Goal: Task Accomplishment & Management: Manage account settings

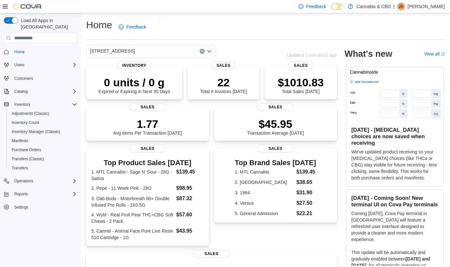
click at [209, 52] on icon "Open list of options" at bounding box center [210, 51] width 4 height 2
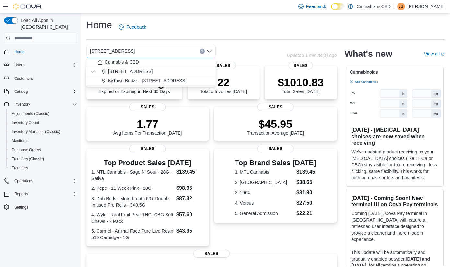
click at [152, 80] on span "ByTown Budzz - 373 Somerset St W." at bounding box center [147, 81] width 79 height 6
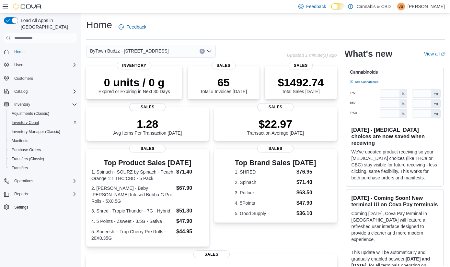
click at [31, 120] on span "Inventory Count" at bounding box center [26, 122] width 28 height 5
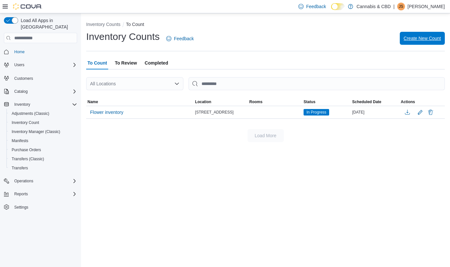
click at [419, 38] on span "Create New Count" at bounding box center [422, 38] width 37 height 6
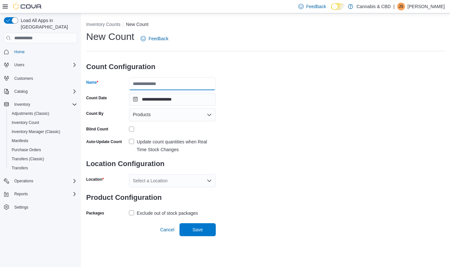
click at [194, 83] on input "Name" at bounding box center [172, 83] width 87 height 13
click at [141, 83] on input "**********" at bounding box center [172, 83] width 87 height 13
type input "**********"
click at [130, 141] on label "Update count quantities when Real Time Stock Changes" at bounding box center [172, 146] width 87 height 16
click at [209, 180] on icon "Open list of options" at bounding box center [209, 180] width 5 height 5
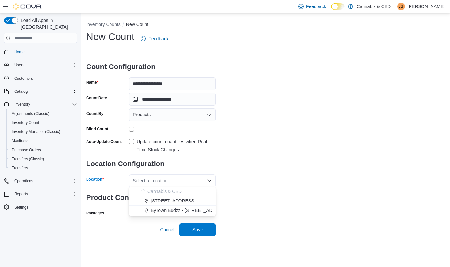
click at [183, 200] on span "4-5556 Manotick Main St." at bounding box center [173, 200] width 45 height 6
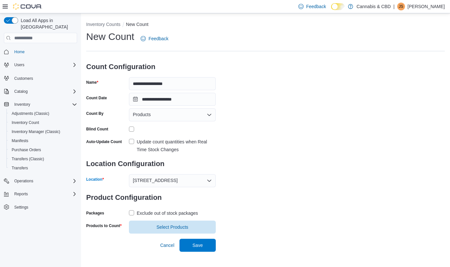
click at [133, 214] on label "Exclude out of stock packages" at bounding box center [163, 213] width 69 height 8
click at [176, 224] on span "Select Products" at bounding box center [173, 226] width 32 height 6
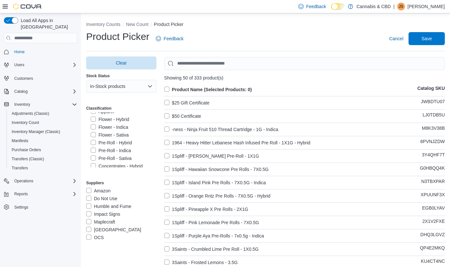
scroll to position [125, 0]
click at [95, 130] on label "Pre-Roll - Hybrid" at bounding box center [111, 132] width 41 height 8
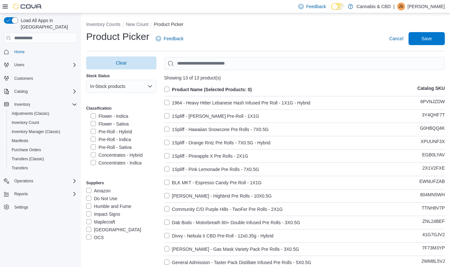
click at [93, 138] on label "Pre-Roll - Indica" at bounding box center [111, 140] width 40 height 8
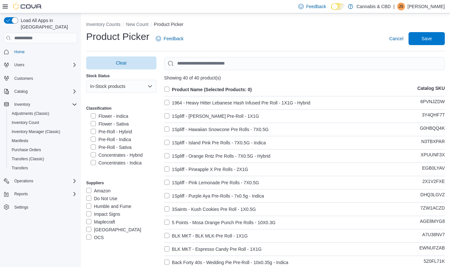
click at [93, 146] on label "Pre-Roll - Sativa" at bounding box center [111, 147] width 41 height 8
click at [166, 88] on label "Product Name (Selected Products: 0)" at bounding box center [208, 90] width 88 height 8
click at [423, 37] on span "Save" at bounding box center [427, 38] width 10 height 6
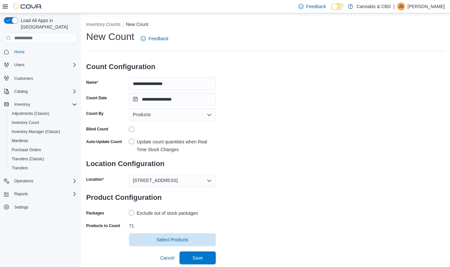
click at [423, 37] on div "New Count Feedback" at bounding box center [265, 38] width 359 height 17
click at [200, 257] on span "Save" at bounding box center [198, 257] width 10 height 6
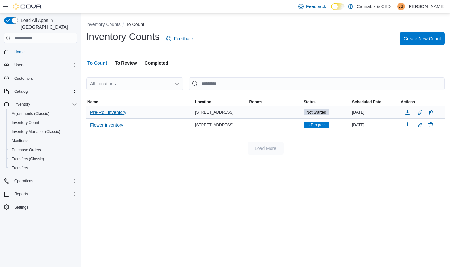
click at [119, 112] on span "Pre-Roll Inventory" at bounding box center [108, 112] width 36 height 6
click at [114, 114] on span "Pre-Roll Inventory" at bounding box center [108, 112] width 36 height 6
click at [116, 112] on span "Pre-Roll Inventory" at bounding box center [108, 112] width 36 height 6
click at [114, 114] on span "Pre-Roll Inventory" at bounding box center [108, 112] width 36 height 6
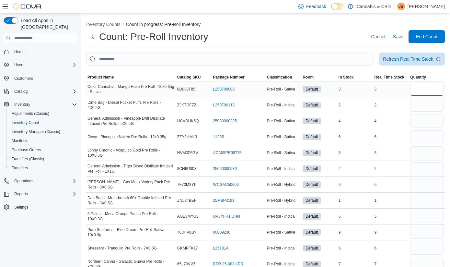
click at [426, 92] on input "number" at bounding box center [427, 89] width 33 height 13
type input "*"
click at [428, 106] on input "number" at bounding box center [427, 105] width 33 height 13
type input "*"
click at [426, 119] on input "number" at bounding box center [427, 120] width 33 height 13
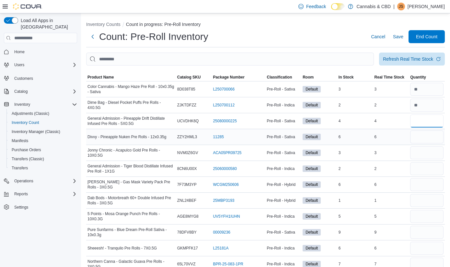
type input "*"
click at [427, 132] on input "number" at bounding box center [427, 136] width 33 height 13
type input "*"
click at [426, 154] on input "number" at bounding box center [427, 152] width 33 height 13
type input "*"
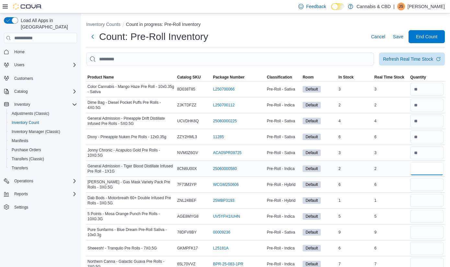
click at [426, 169] on input "number" at bounding box center [427, 168] width 33 height 13
click at [428, 171] on input "number" at bounding box center [427, 168] width 33 height 13
type input "*"
click at [425, 184] on input "number" at bounding box center [427, 184] width 33 height 13
type input "*"
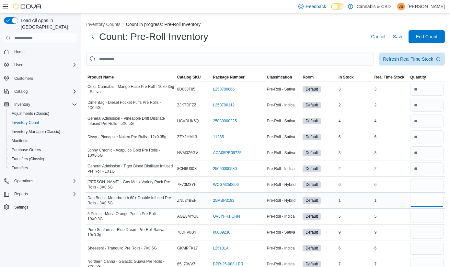
click at [425, 201] on input "number" at bounding box center [427, 200] width 33 height 13
type input "*"
click at [422, 216] on input "number" at bounding box center [427, 216] width 33 height 13
type input "*"
click at [430, 231] on input "number" at bounding box center [427, 232] width 33 height 13
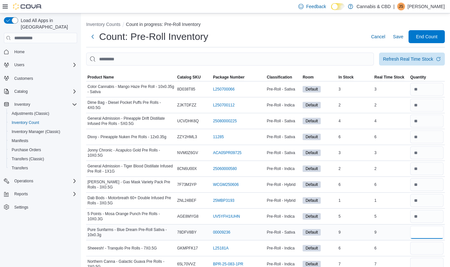
click at [427, 232] on input "number" at bounding box center [427, 232] width 33 height 13
type input "*"
click at [434, 249] on input "number" at bounding box center [427, 248] width 33 height 13
type input "*"
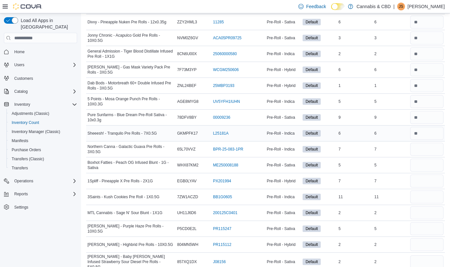
scroll to position [122, 0]
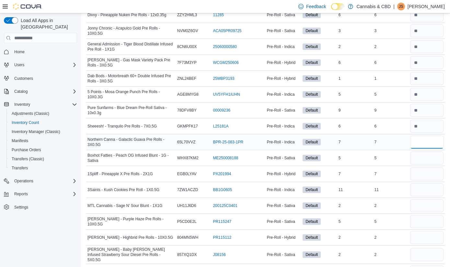
click at [426, 146] on input "number" at bounding box center [427, 142] width 33 height 13
type input "*"
click at [428, 163] on input "number" at bounding box center [427, 157] width 33 height 13
type input "*"
click at [429, 175] on input "number" at bounding box center [427, 173] width 33 height 13
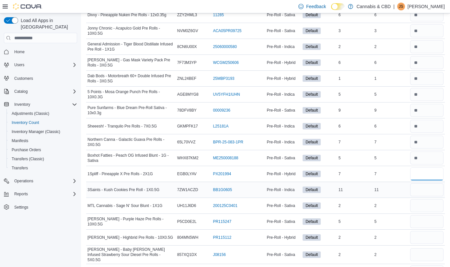
type input "*"
click at [428, 188] on input "number" at bounding box center [427, 189] width 33 height 13
type input "**"
click at [424, 201] on input "number" at bounding box center [427, 205] width 33 height 13
type input "*"
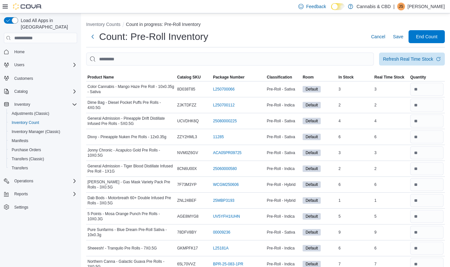
scroll to position [0, 0]
click at [409, 60] on div "Refresh Real Time Stock" at bounding box center [408, 58] width 50 height 6
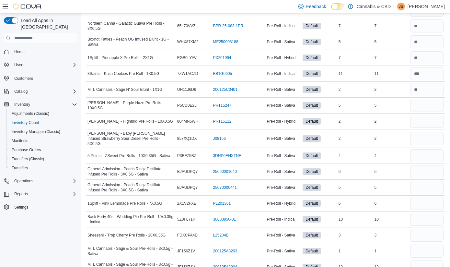
scroll to position [238, 0]
click at [428, 104] on input "number" at bounding box center [427, 105] width 33 height 13
type input "*"
click at [420, 122] on input "number" at bounding box center [427, 120] width 33 height 13
type input "*"
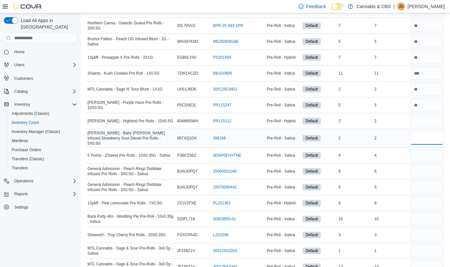
click at [422, 133] on input "number" at bounding box center [427, 138] width 33 height 13
type input "*"
click at [427, 154] on input "number" at bounding box center [427, 155] width 33 height 13
type input "*"
click at [424, 170] on input "number" at bounding box center [427, 171] width 33 height 13
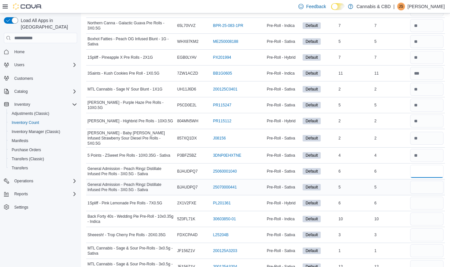
type input "*"
click at [423, 186] on input "number" at bounding box center [427, 187] width 33 height 13
type input "*"
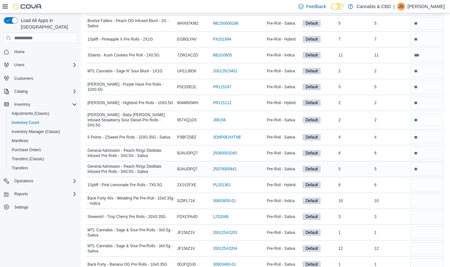
scroll to position [257, 0]
click at [423, 184] on input "number" at bounding box center [427, 184] width 33 height 13
type input "*"
click at [423, 195] on input "number" at bounding box center [427, 200] width 33 height 13
type input "**"
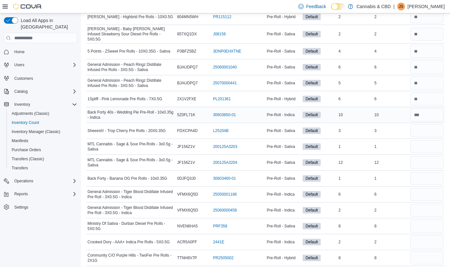
scroll to position [344, 0]
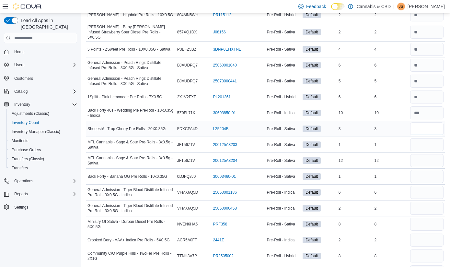
click at [424, 129] on input "number" at bounding box center [427, 128] width 33 height 13
type input "*"
click at [425, 144] on input "number" at bounding box center [427, 144] width 33 height 13
type input "*"
click at [427, 160] on input "number" at bounding box center [427, 160] width 33 height 13
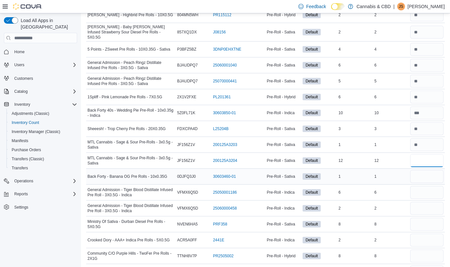
type input "**"
click at [425, 173] on input "number" at bounding box center [427, 176] width 33 height 13
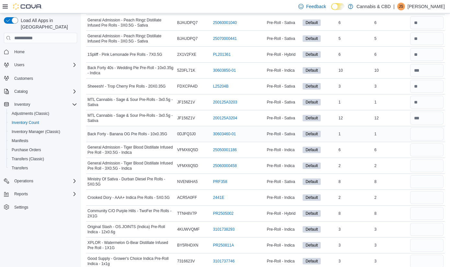
scroll to position [387, 0]
click at [419, 133] on input "number" at bounding box center [427, 133] width 33 height 13
type input "*"
click at [422, 152] on input "number" at bounding box center [427, 149] width 33 height 13
type input "*"
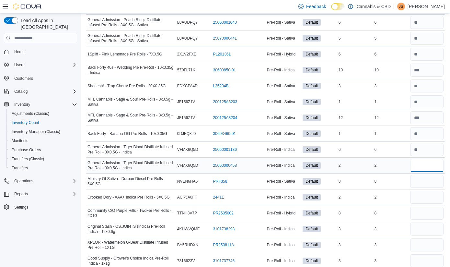
click at [420, 166] on input "number" at bounding box center [427, 165] width 33 height 13
type input "*"
click at [424, 179] on input "number" at bounding box center [427, 181] width 33 height 13
type input "*"
click at [422, 193] on input "number" at bounding box center [427, 197] width 33 height 13
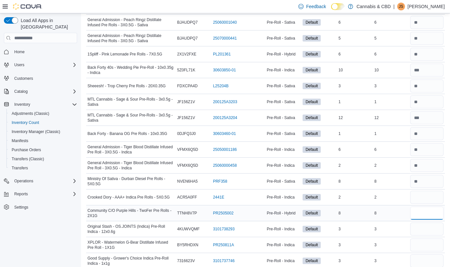
click at [421, 213] on input "number" at bounding box center [427, 213] width 33 height 13
click at [424, 195] on input "number" at bounding box center [427, 197] width 33 height 13
type input "*"
click at [425, 212] on input "number" at bounding box center [427, 213] width 33 height 13
type input "*"
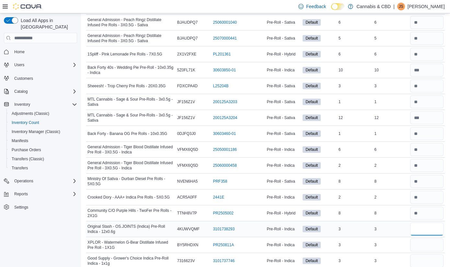
click at [426, 222] on input "number" at bounding box center [427, 228] width 33 height 13
type input "*"
click at [422, 240] on input "number" at bounding box center [427, 244] width 33 height 13
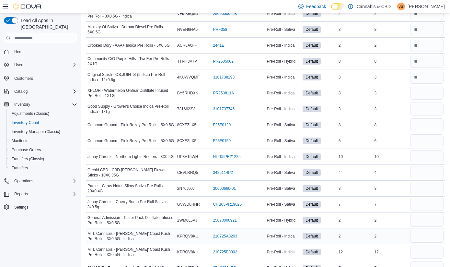
scroll to position [520, 0]
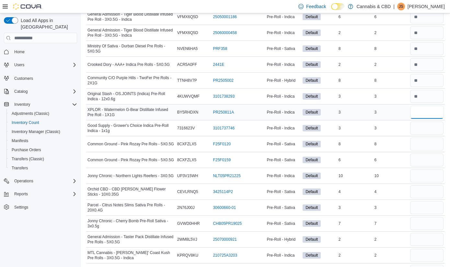
click at [427, 106] on input "number" at bounding box center [427, 112] width 33 height 13
type input "*"
click at [425, 125] on input "number" at bounding box center [427, 128] width 33 height 13
type input "*"
click at [424, 144] on input "number" at bounding box center [427, 143] width 33 height 13
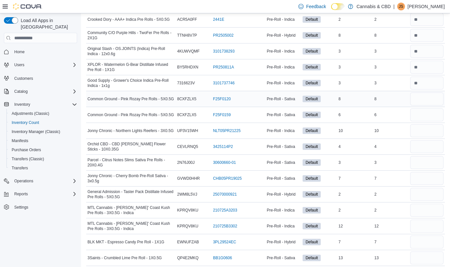
scroll to position [564, 0]
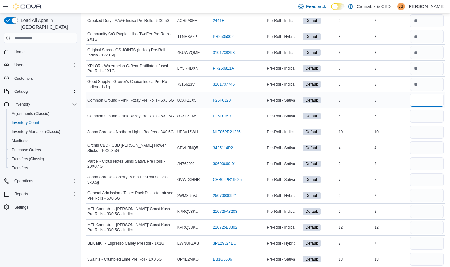
click at [423, 99] on input "number" at bounding box center [427, 100] width 33 height 13
type input "*"
click at [424, 113] on input "number" at bounding box center [427, 116] width 33 height 13
type input "*"
click at [426, 127] on input "number" at bounding box center [427, 131] width 33 height 13
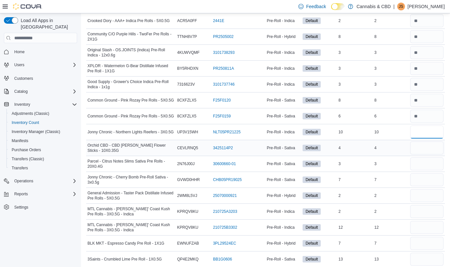
type input "*"
click at [431, 144] on input "number" at bounding box center [427, 147] width 33 height 13
type input "*"
click at [431, 164] on input "number" at bounding box center [427, 163] width 33 height 13
